Goal: Information Seeking & Learning: Learn about a topic

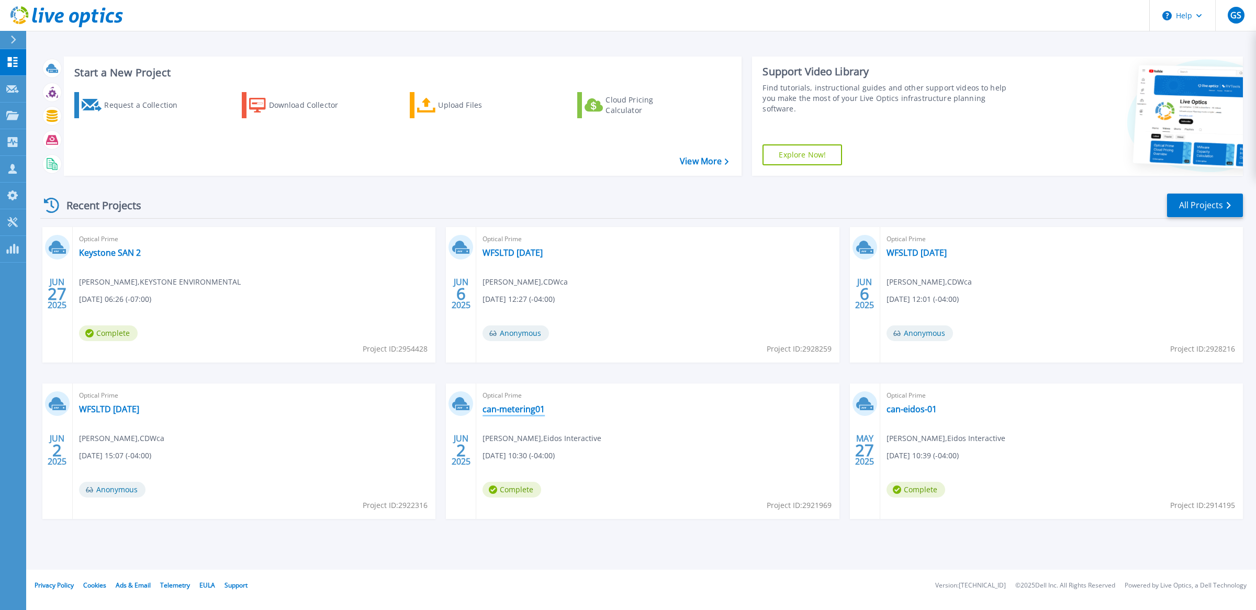
click at [514, 410] on link "can-metering01" at bounding box center [514, 409] width 62 height 10
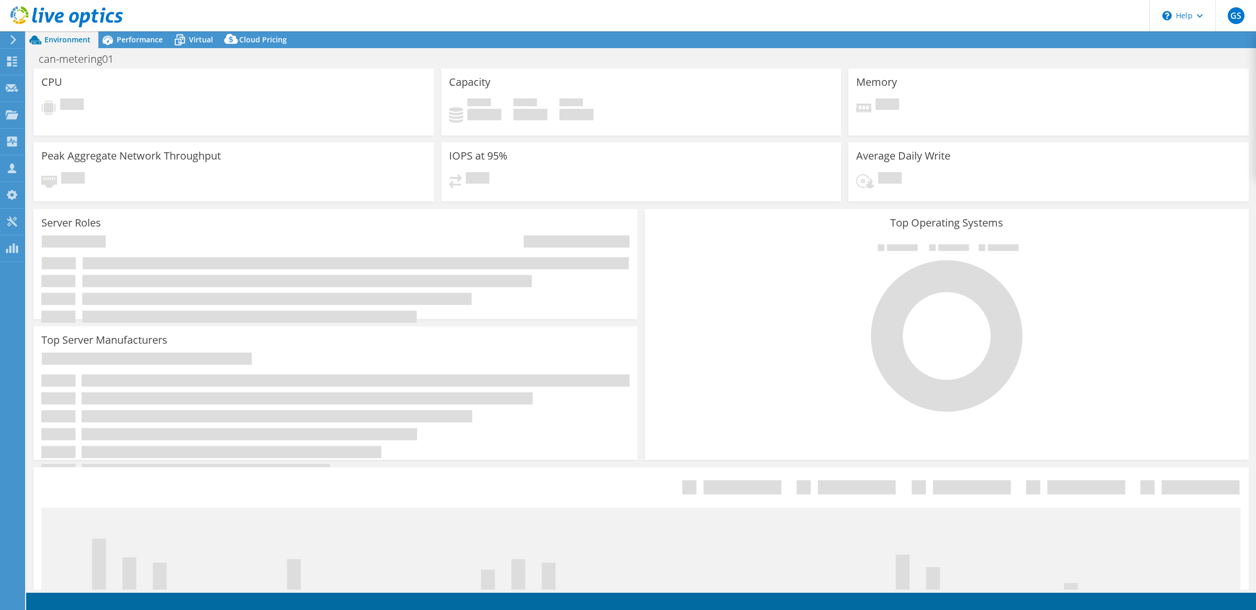
select select "[GEOGRAPHIC_DATA]"
select select "USD"
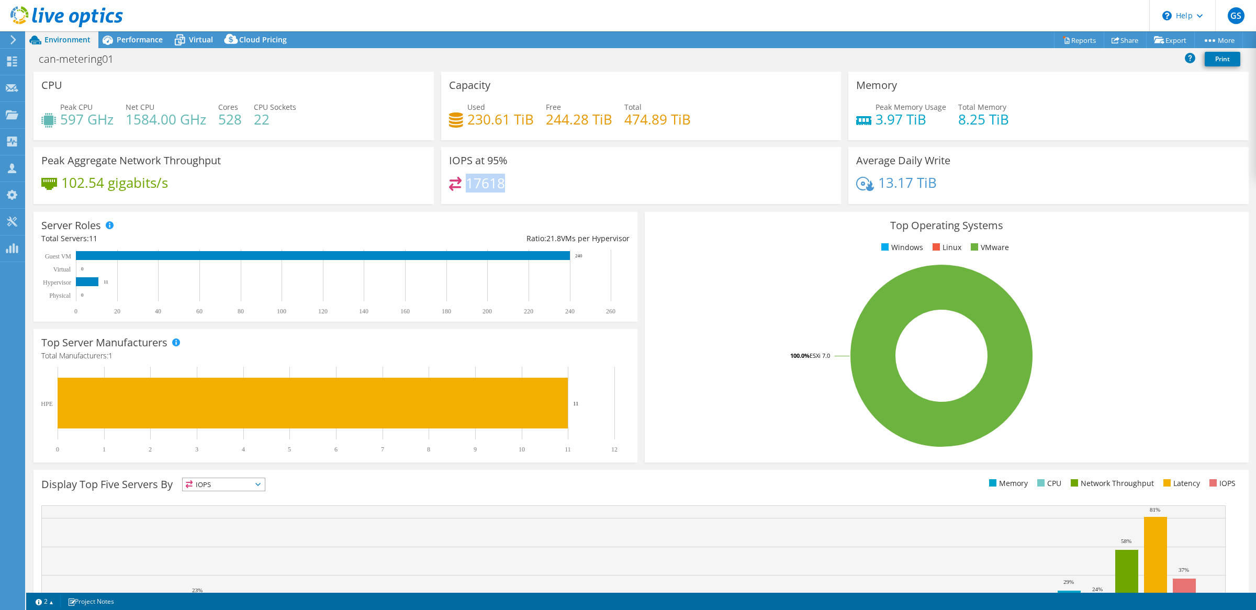
drag, startPoint x: 462, startPoint y: 178, endPoint x: 501, endPoint y: 181, distance: 38.8
click at [501, 181] on h4 "17618" at bounding box center [485, 183] width 39 height 12
click at [140, 40] on span "Performance" at bounding box center [140, 40] width 46 height 10
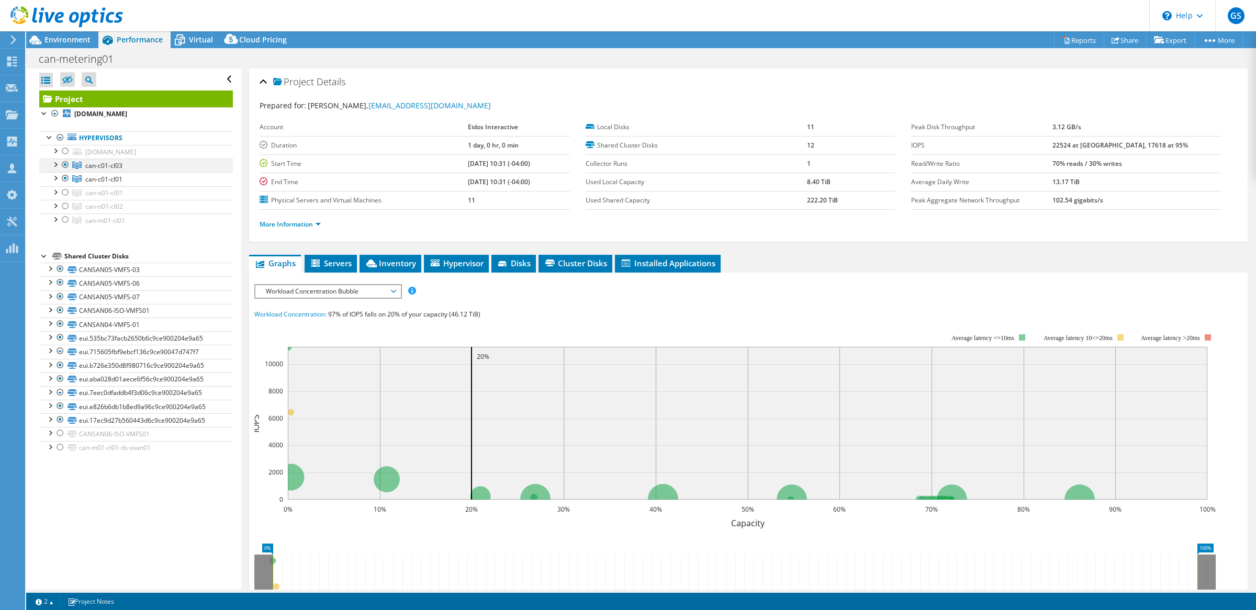
click at [64, 165] on div at bounding box center [65, 165] width 10 height 13
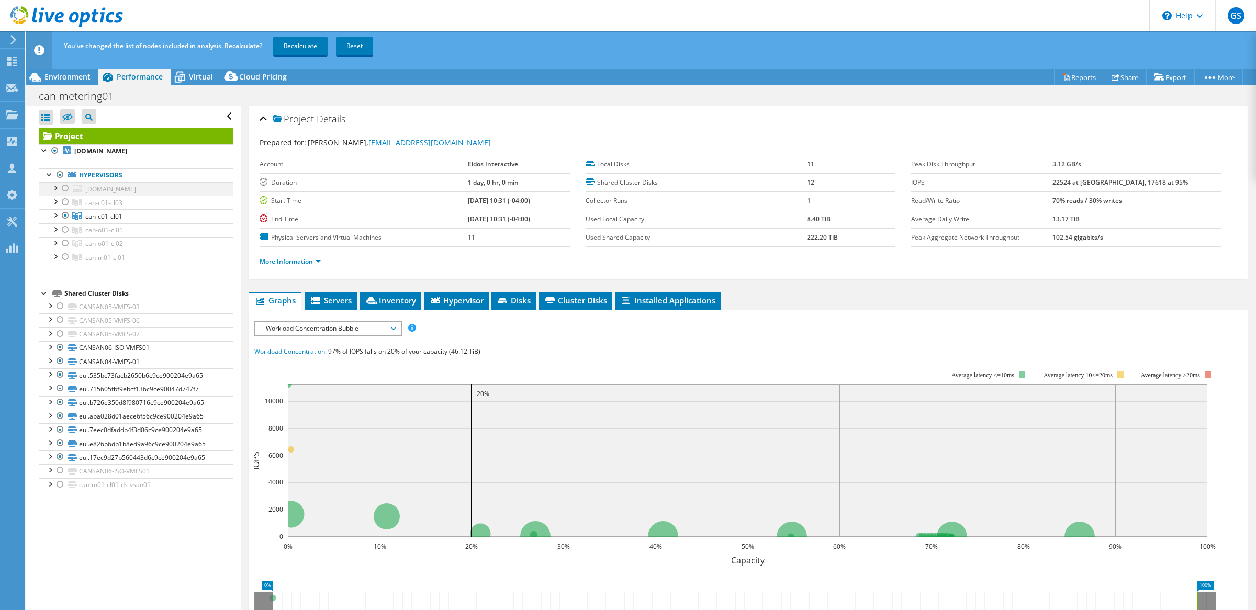
click at [66, 181] on link "Hypervisors" at bounding box center [136, 176] width 194 height 14
click at [65, 214] on div at bounding box center [65, 215] width 10 height 13
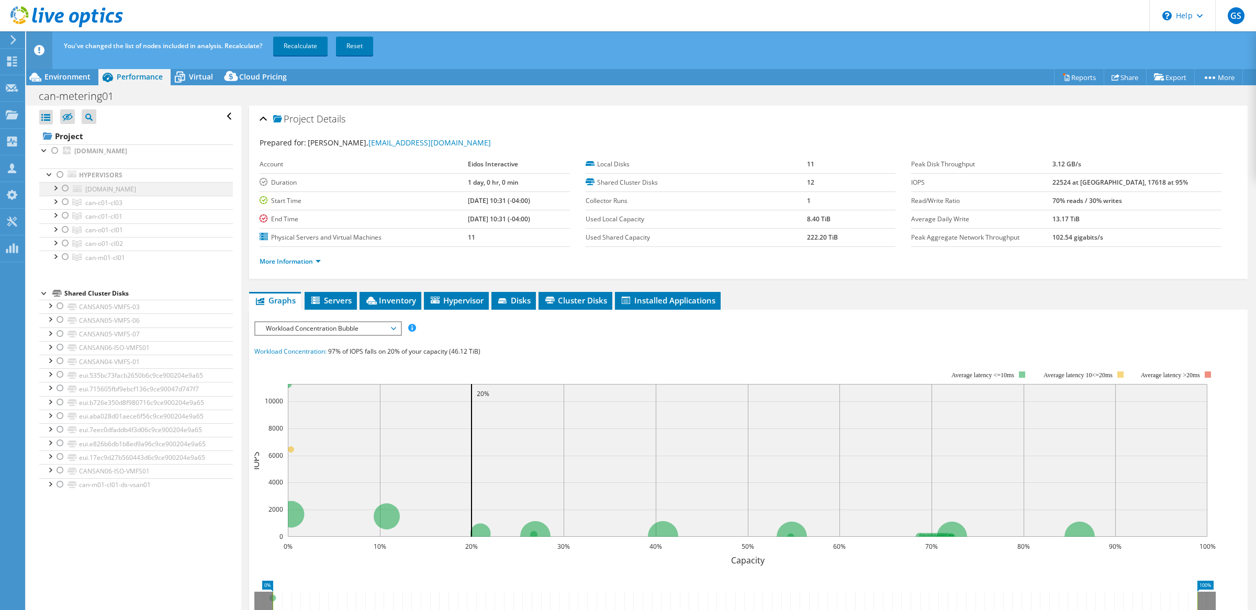
click at [64, 189] on div at bounding box center [65, 188] width 10 height 13
click at [309, 51] on link "Recalculate" at bounding box center [300, 46] width 54 height 19
click at [61, 79] on span "Environment" at bounding box center [67, 77] width 46 height 10
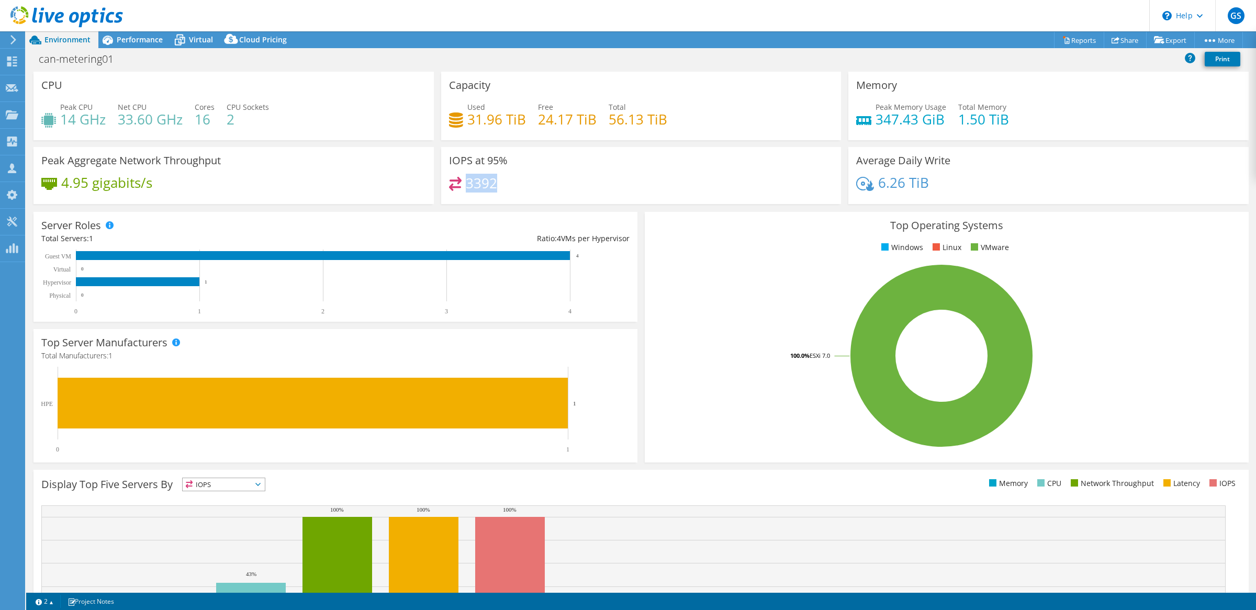
drag, startPoint x: 464, startPoint y: 183, endPoint x: 498, endPoint y: 183, distance: 33.5
click at [498, 183] on div "3392" at bounding box center [641, 188] width 385 height 23
drag, startPoint x: 498, startPoint y: 183, endPoint x: 464, endPoint y: 164, distance: 39.2
click at [464, 164] on h3 "IOPS at 95%" at bounding box center [478, 161] width 59 height 12
drag, startPoint x: 445, startPoint y: 160, endPoint x: 515, endPoint y: 173, distance: 70.3
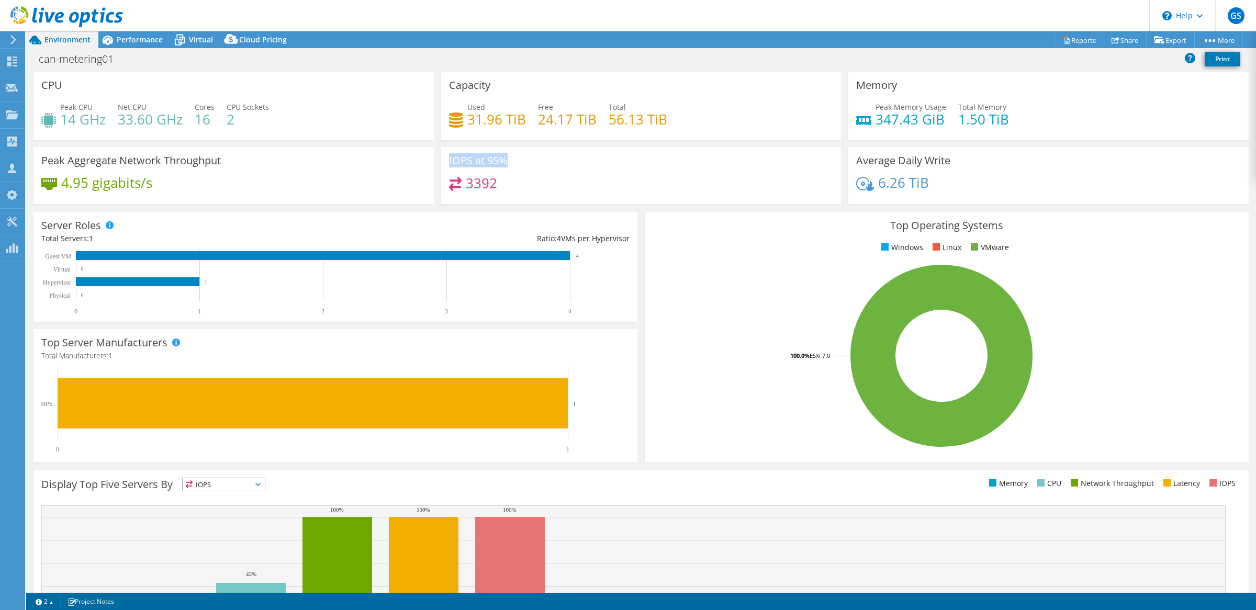
click at [515, 173] on div "IOPS at 95% 3392" at bounding box center [641, 175] width 400 height 57
drag, startPoint x: 515, startPoint y: 173, endPoint x: 496, endPoint y: 187, distance: 22.8
click at [496, 187] on div "3392" at bounding box center [641, 188] width 385 height 23
drag, startPoint x: 496, startPoint y: 186, endPoint x: 464, endPoint y: 186, distance: 31.4
click at [464, 186] on div "3392" at bounding box center [641, 188] width 385 height 23
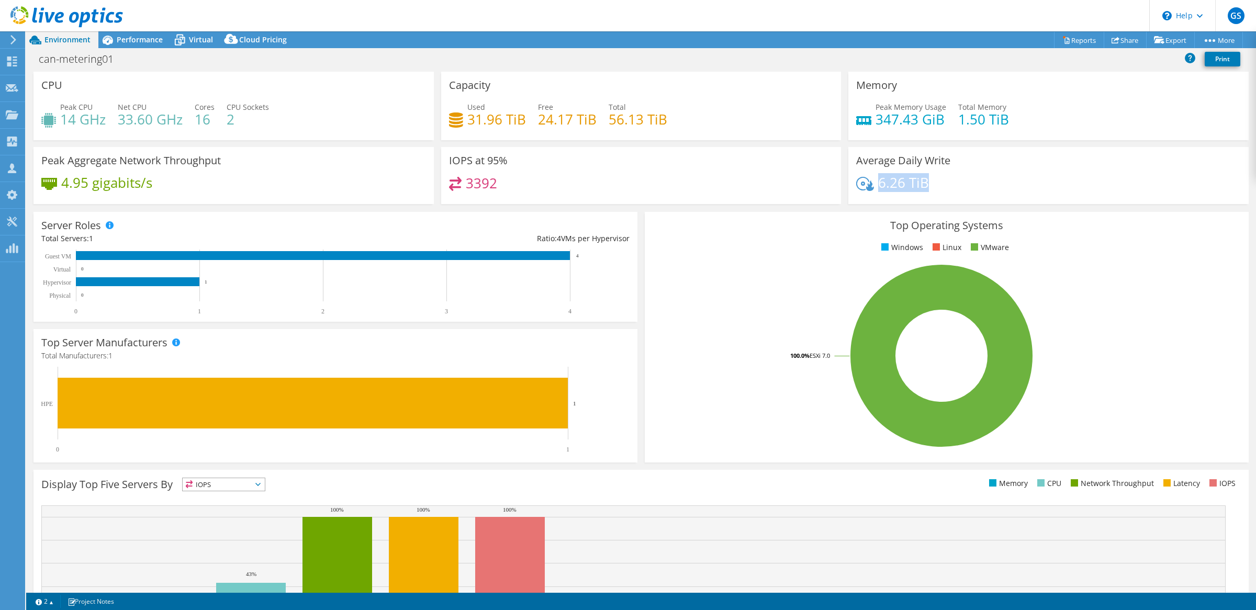
drag, startPoint x: 875, startPoint y: 182, endPoint x: 920, endPoint y: 184, distance: 44.5
click at [920, 184] on h4 "6.26 TiB" at bounding box center [903, 183] width 51 height 12
click at [878, 183] on h4 "6.26 TiB" at bounding box center [903, 183] width 51 height 12
click at [135, 36] on span "Performance" at bounding box center [140, 40] width 46 height 10
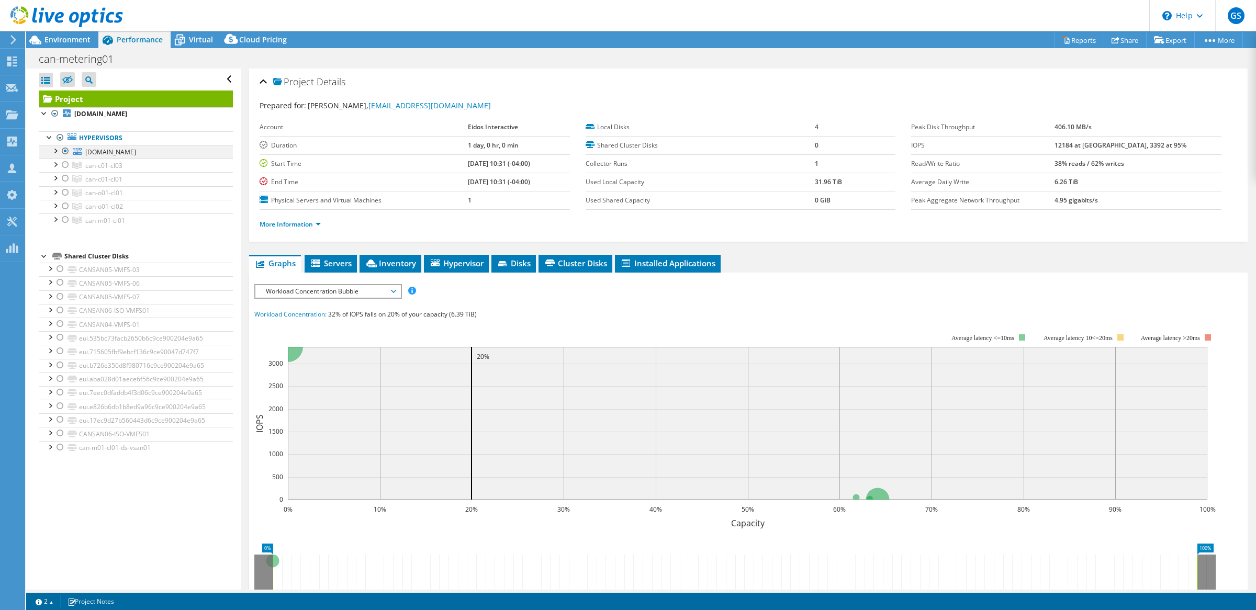
click at [65, 153] on div at bounding box center [65, 151] width 10 height 13
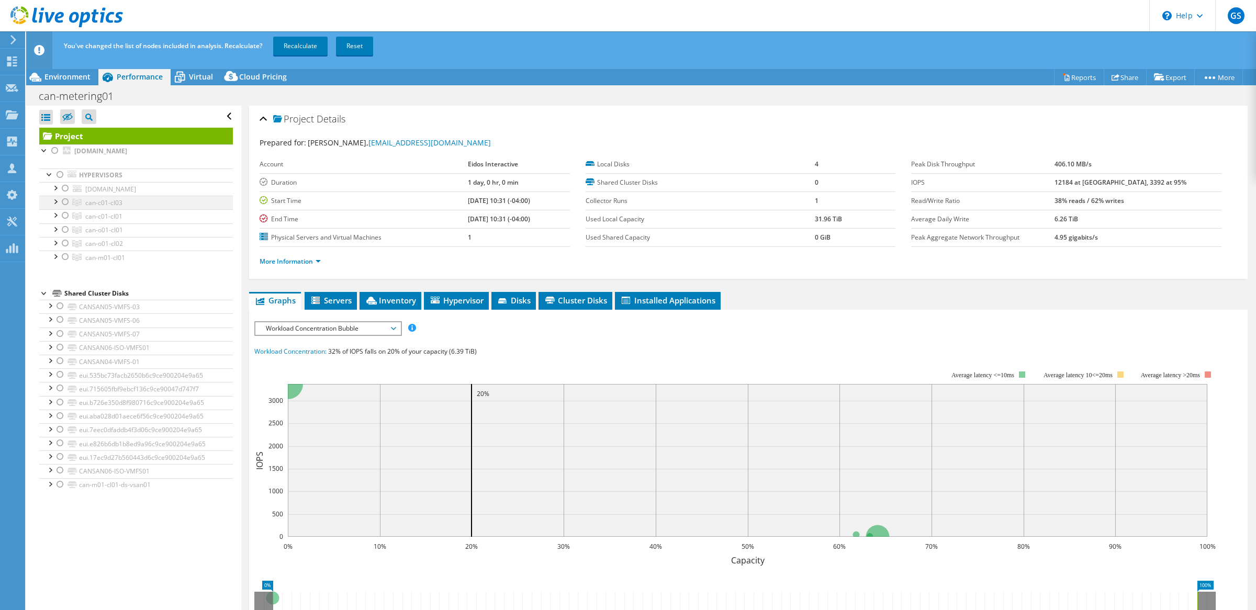
click at [62, 204] on div at bounding box center [65, 202] width 10 height 13
click at [64, 216] on div at bounding box center [65, 215] width 10 height 13
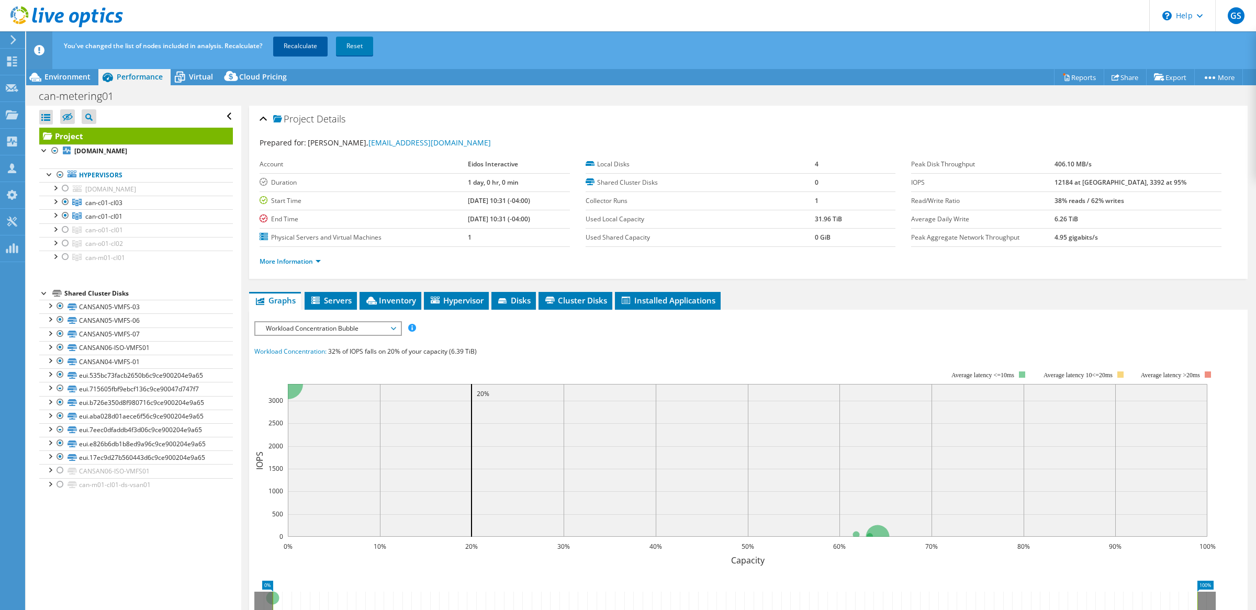
click at [291, 42] on link "Recalculate" at bounding box center [300, 46] width 54 height 19
